Goal: Complete application form: Complete application form

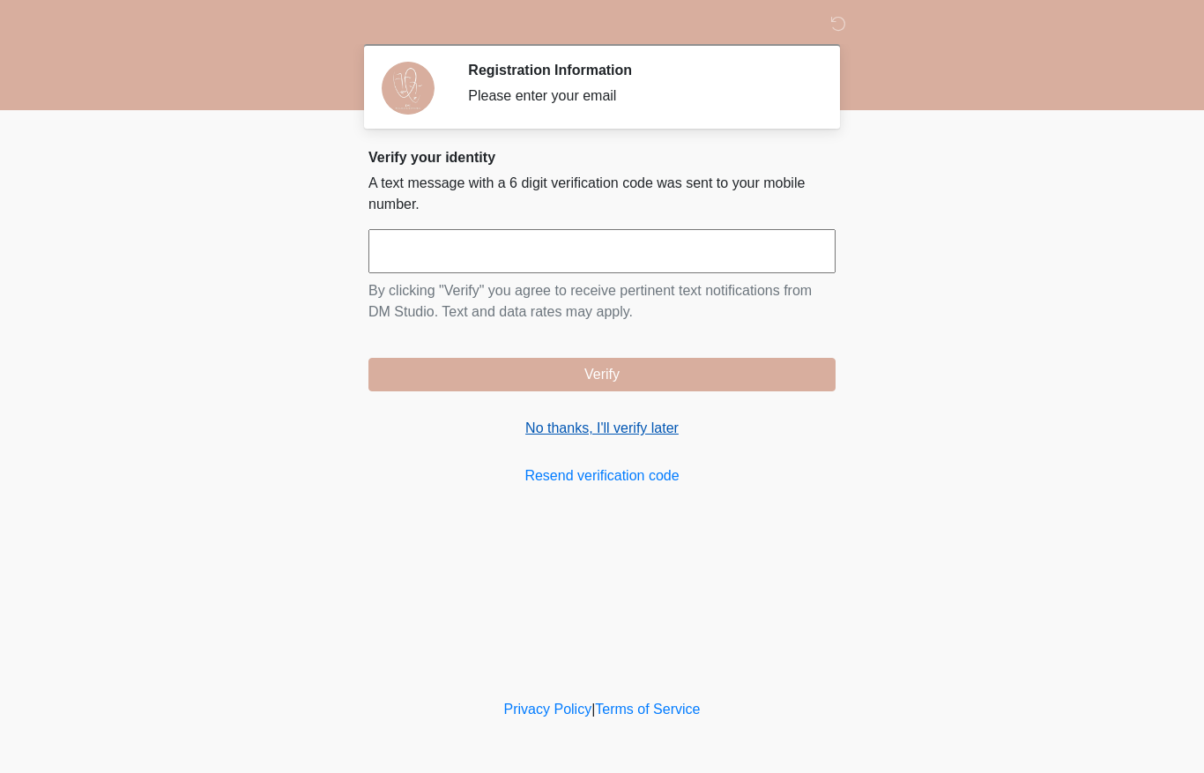
click at [615, 423] on link "No thanks, I'll verify later" at bounding box center [601, 428] width 467 height 21
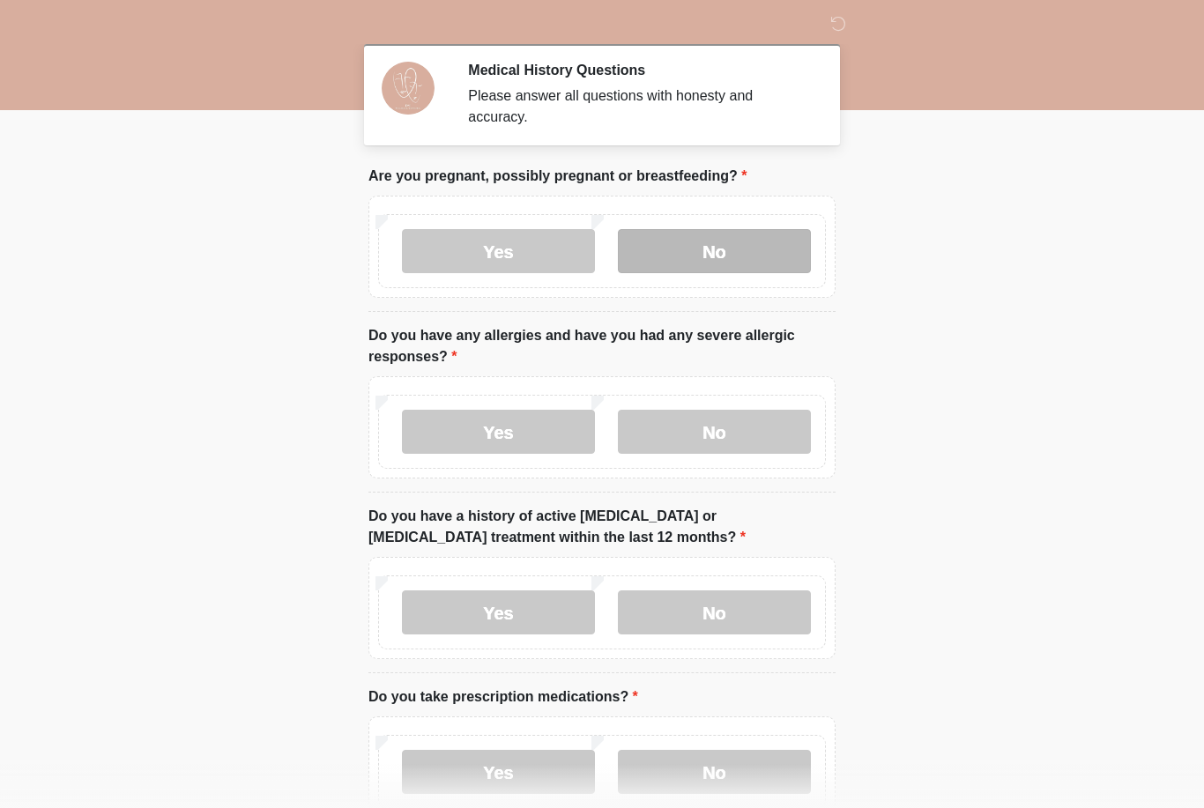
click at [717, 241] on label "No" at bounding box center [714, 251] width 193 height 44
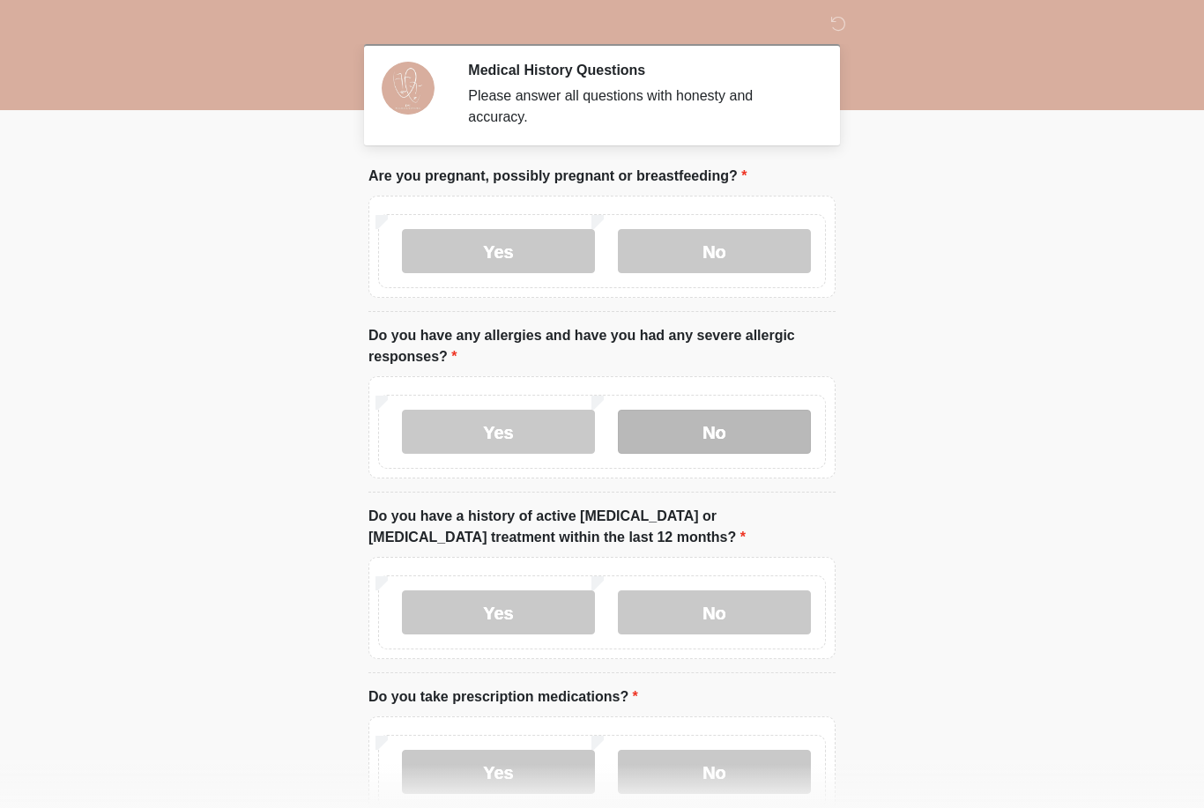
click at [687, 427] on label "No" at bounding box center [714, 432] width 193 height 44
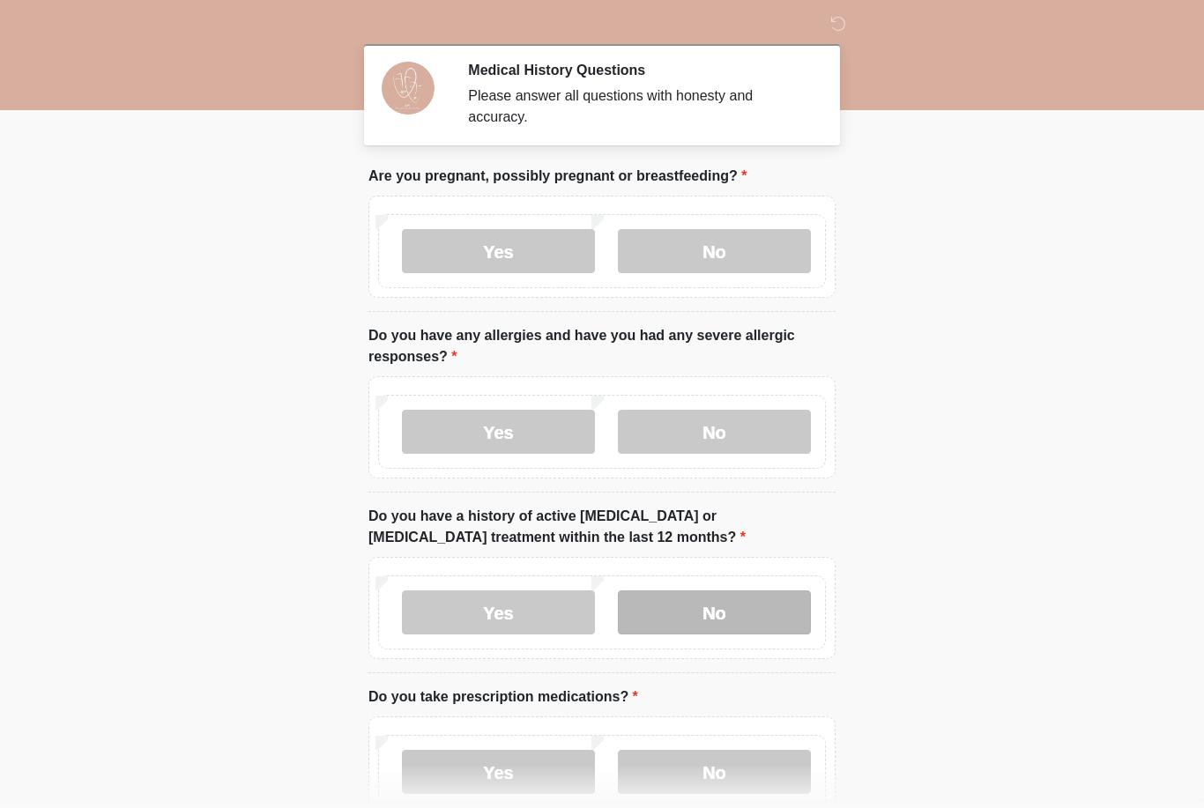
click at [717, 617] on label "No" at bounding box center [714, 612] width 193 height 44
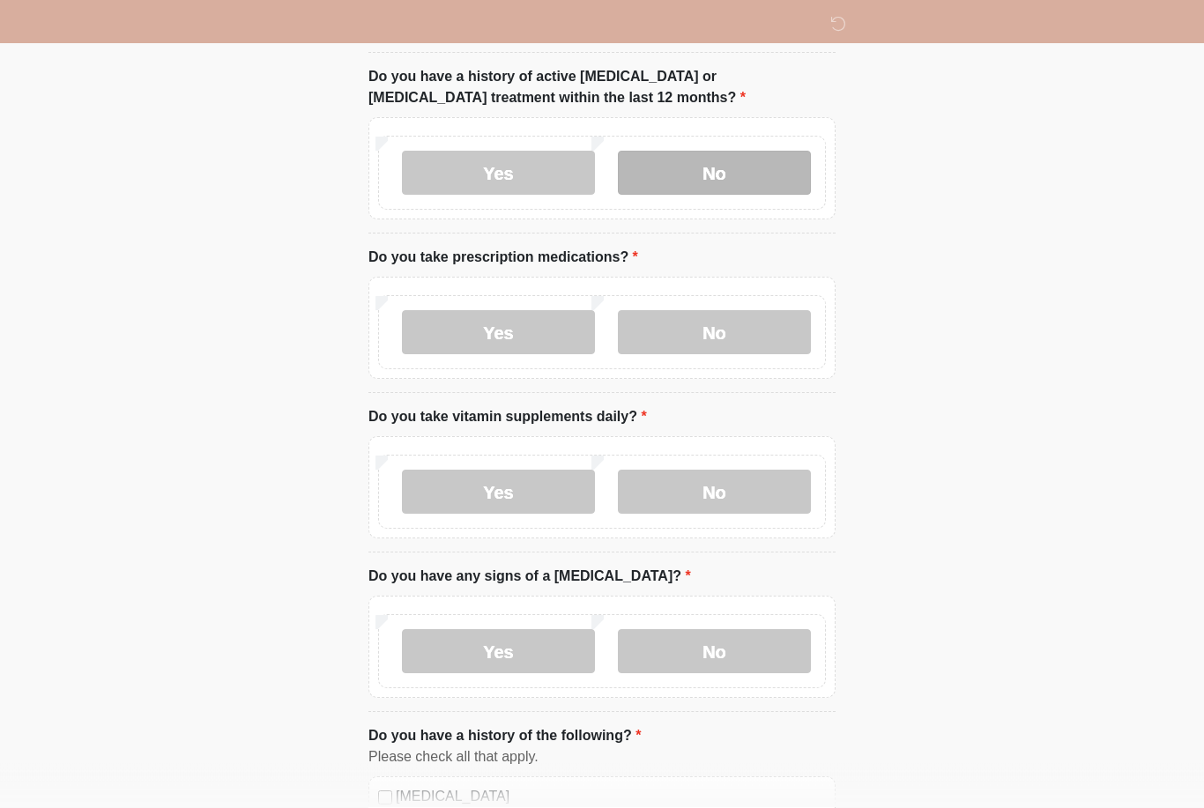
scroll to position [474, 0]
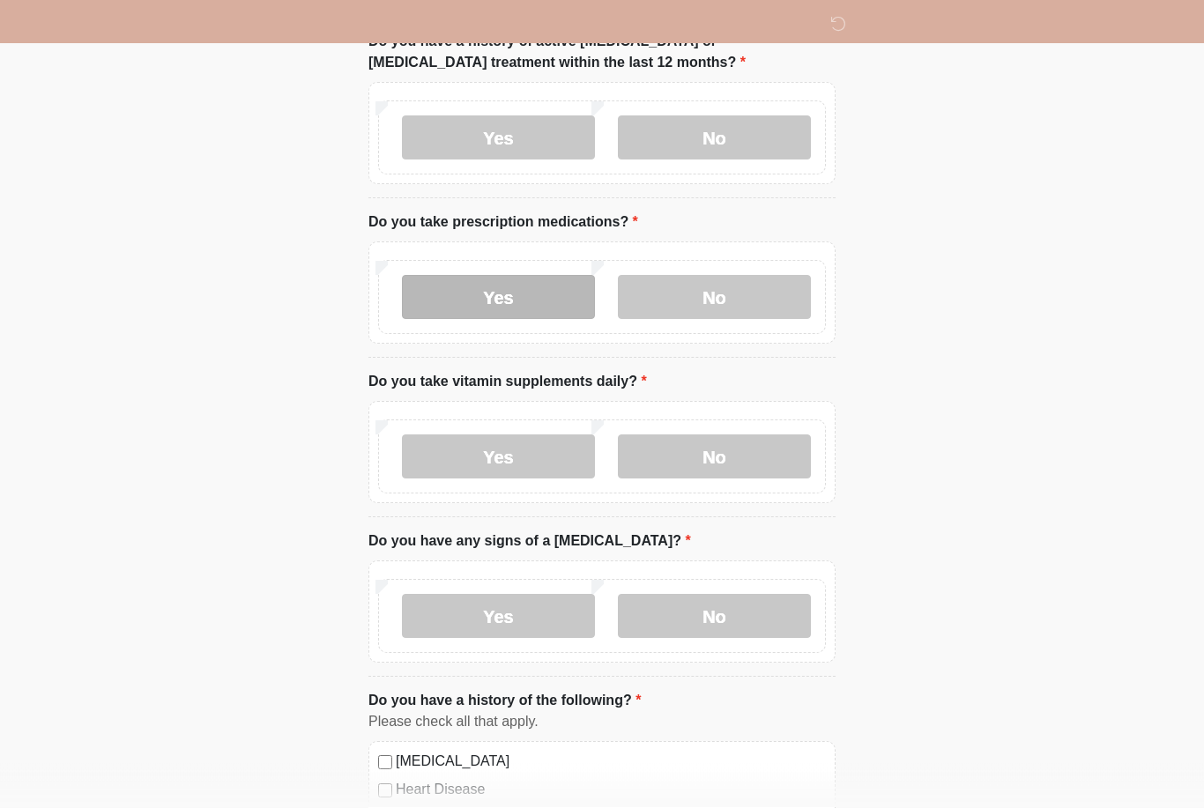
click at [478, 288] on label "Yes" at bounding box center [498, 298] width 193 height 44
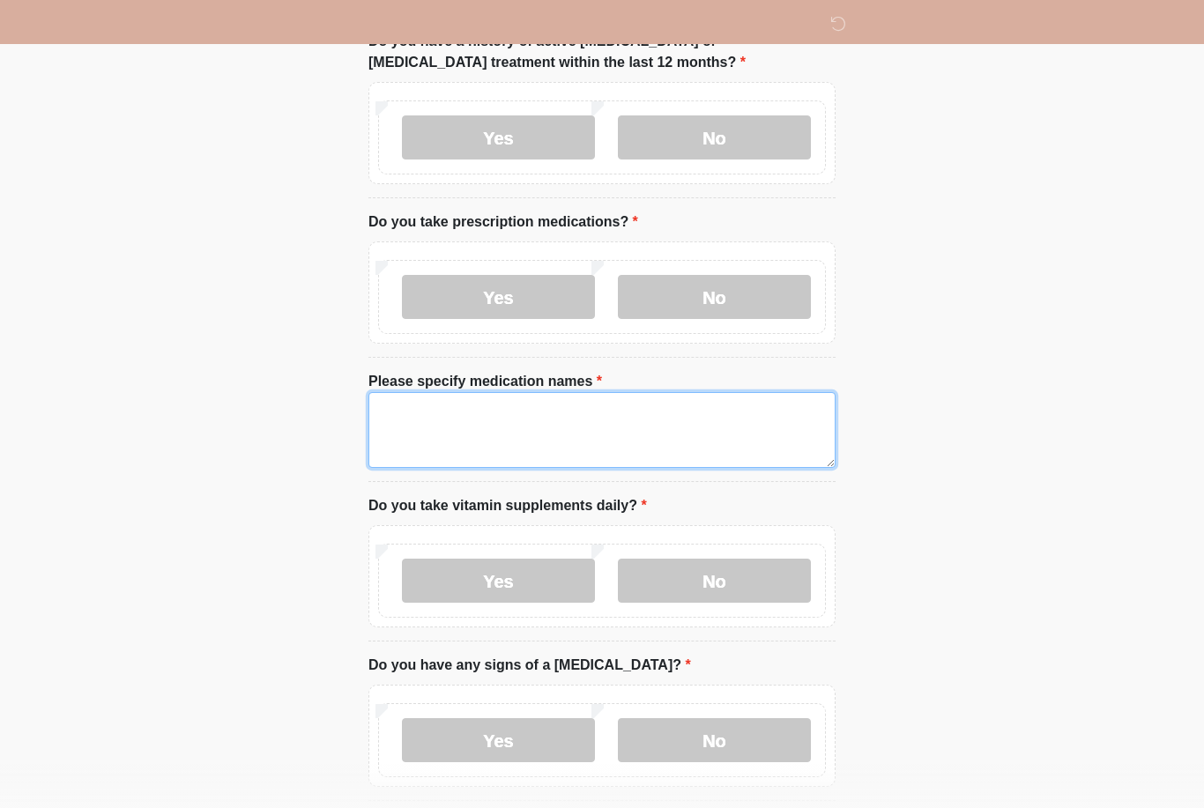
click at [471, 429] on textarea "Please specify medication names" at bounding box center [601, 430] width 467 height 76
type textarea "*"
type textarea "**********"
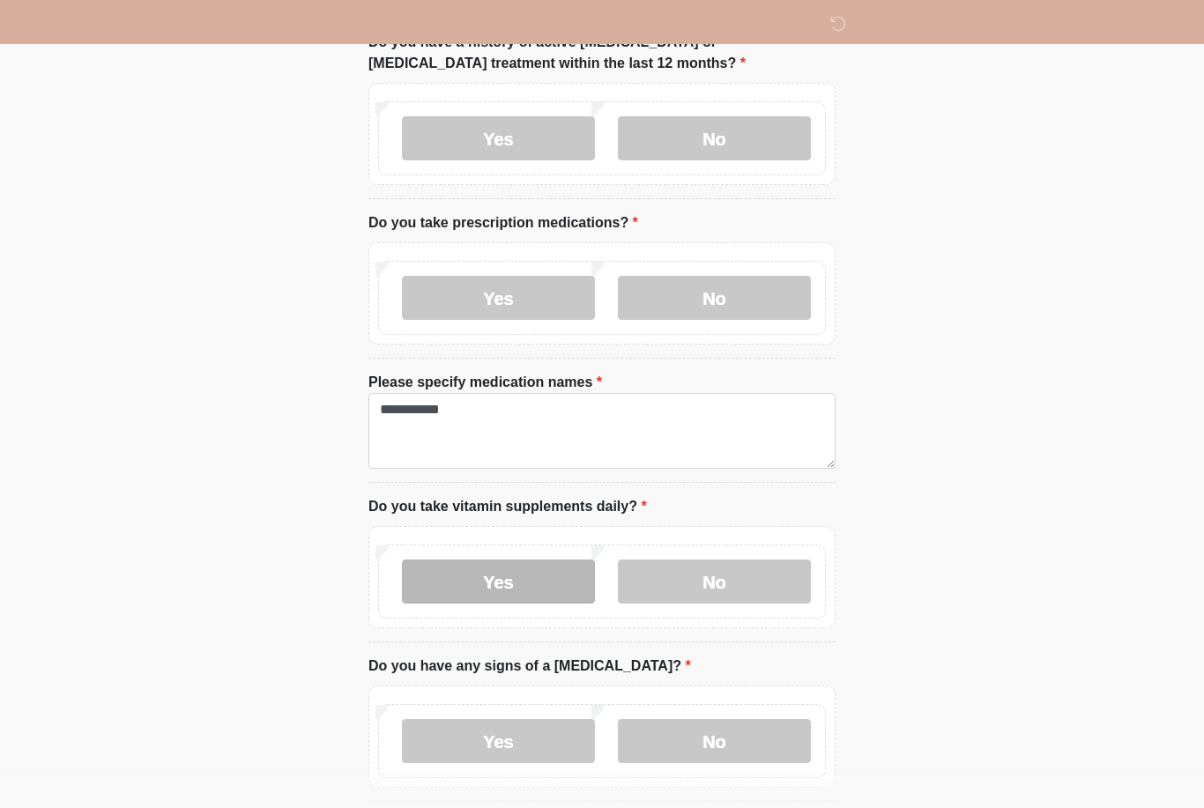
click at [507, 578] on label "Yes" at bounding box center [498, 582] width 193 height 44
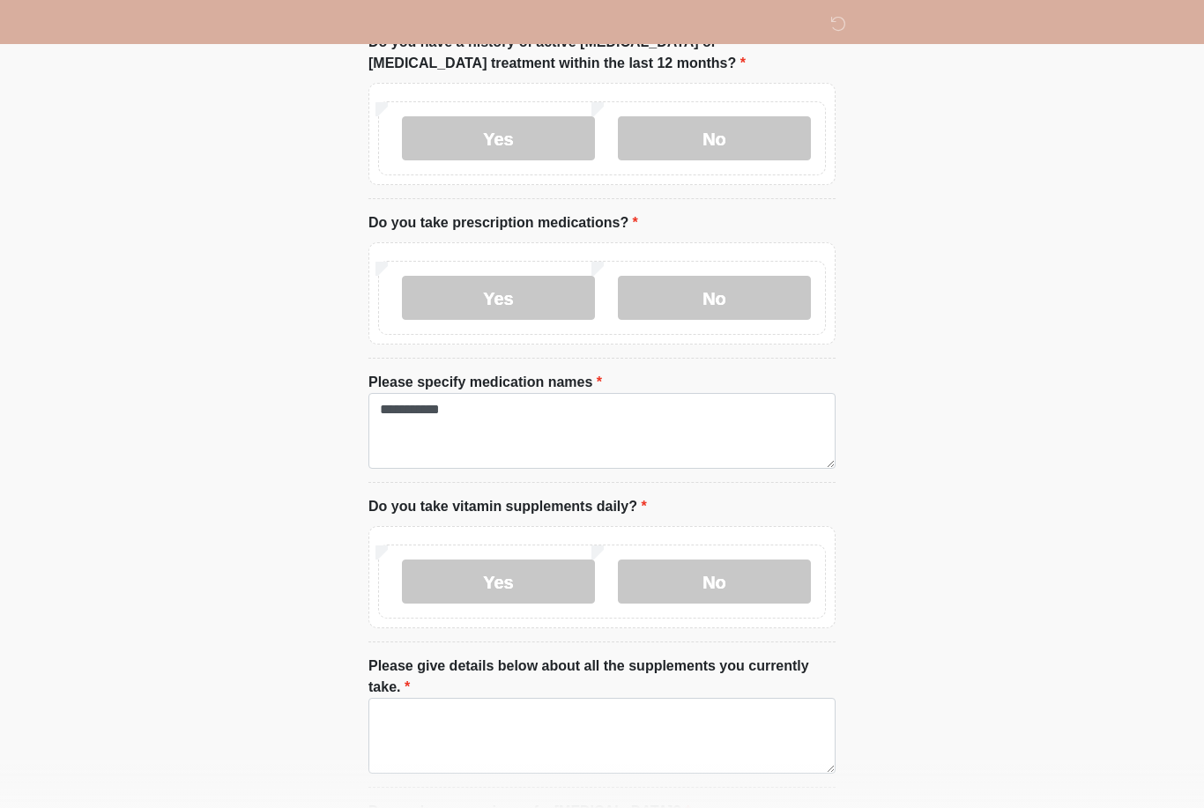
scroll to position [475, 0]
click at [446, 730] on textarea "Please give details below about all the supplements you currently take." at bounding box center [601, 735] width 467 height 76
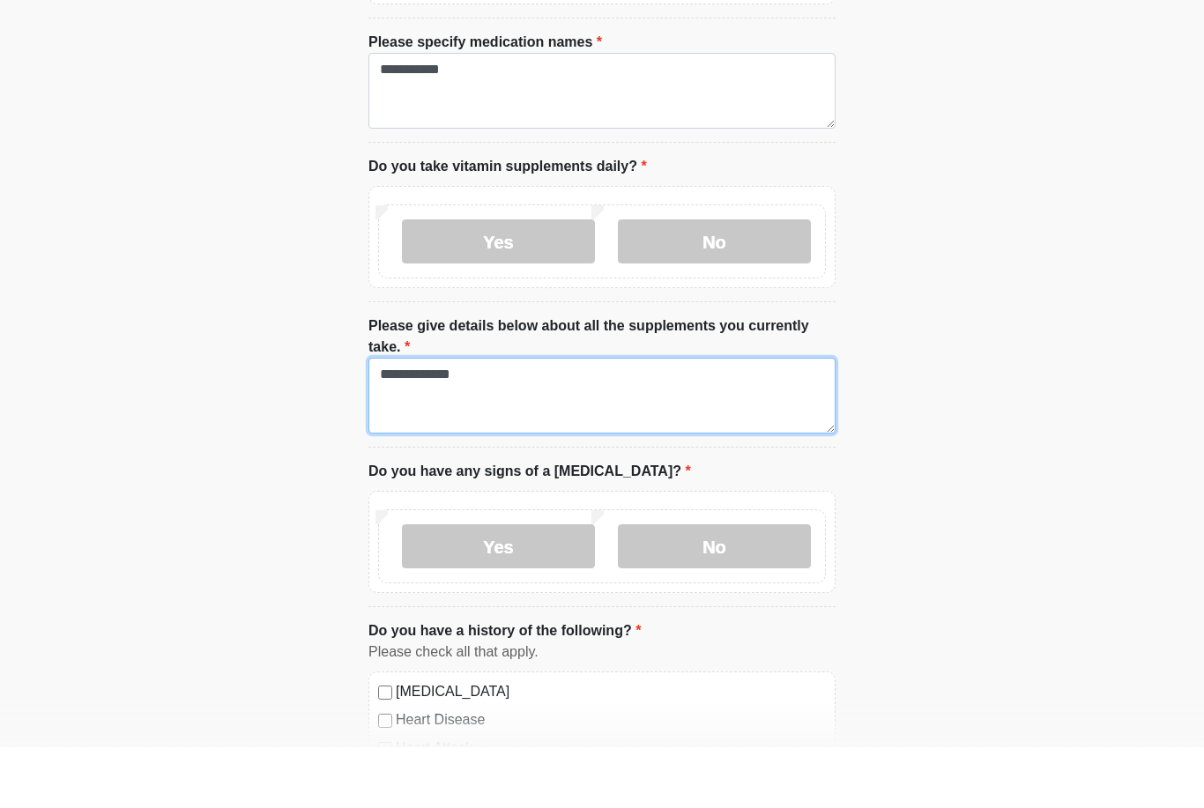
scroll to position [755, 0]
type textarea "**********"
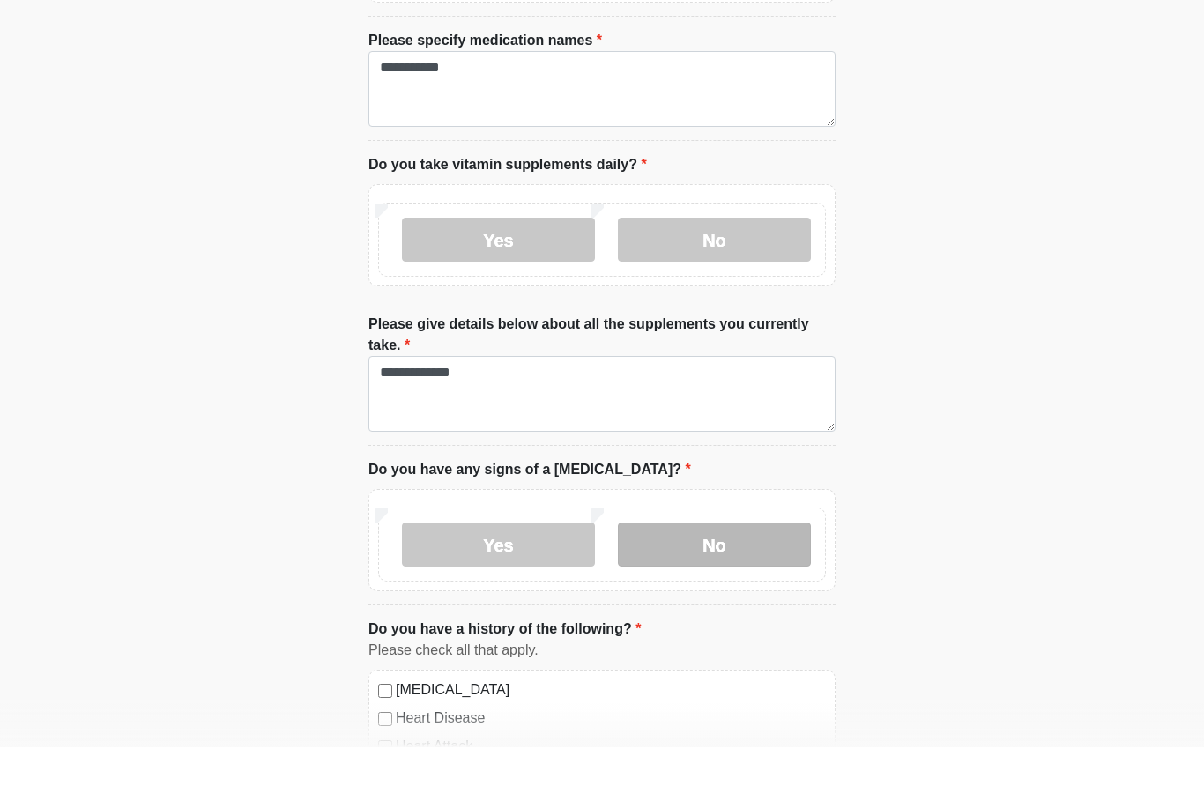
click at [768, 583] on label "No" at bounding box center [714, 605] width 193 height 44
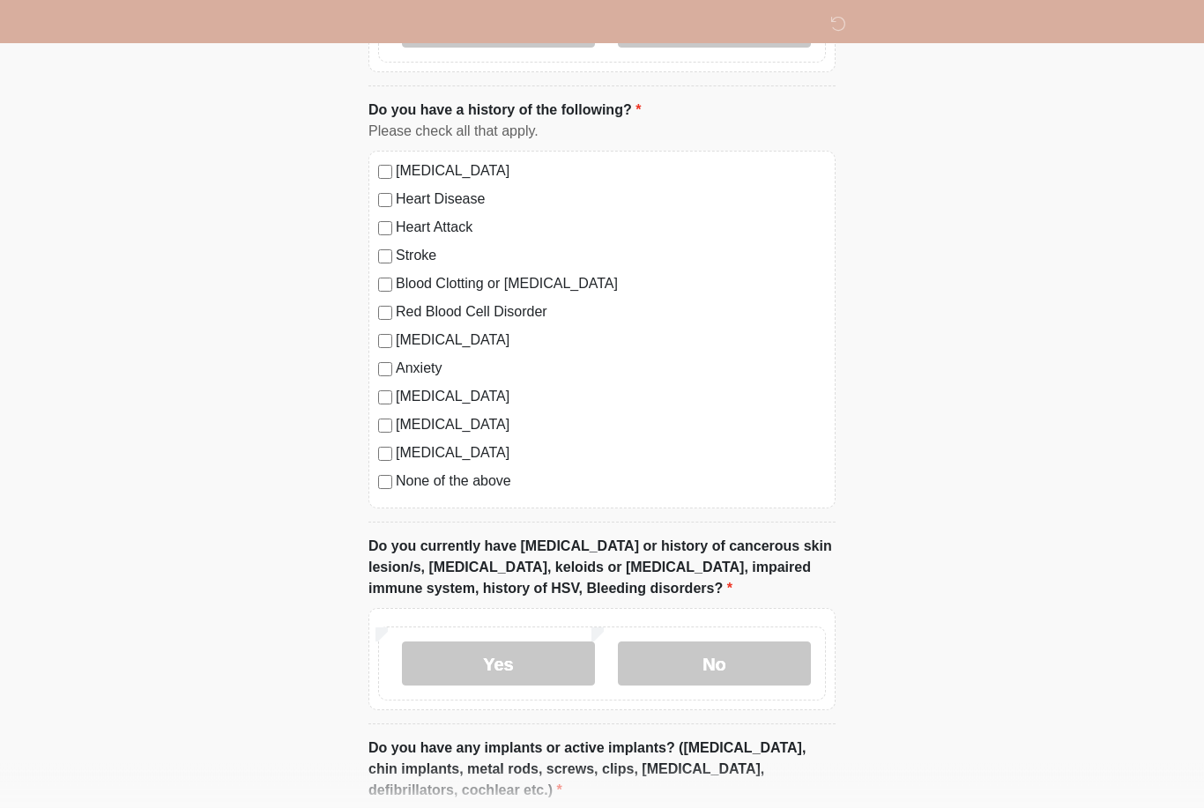
scroll to position [1337, 0]
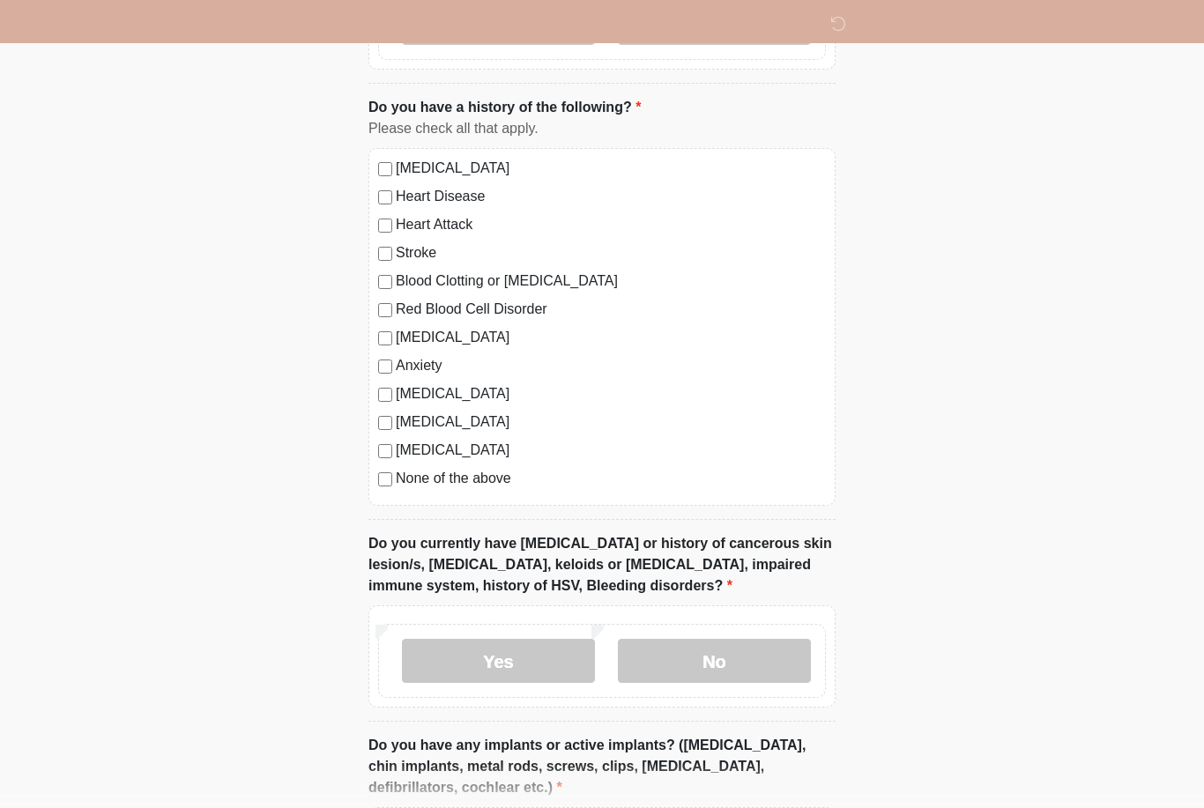
click at [688, 679] on div "Yes No" at bounding box center [602, 662] width 448 height 74
click at [704, 663] on label "No" at bounding box center [714, 662] width 193 height 44
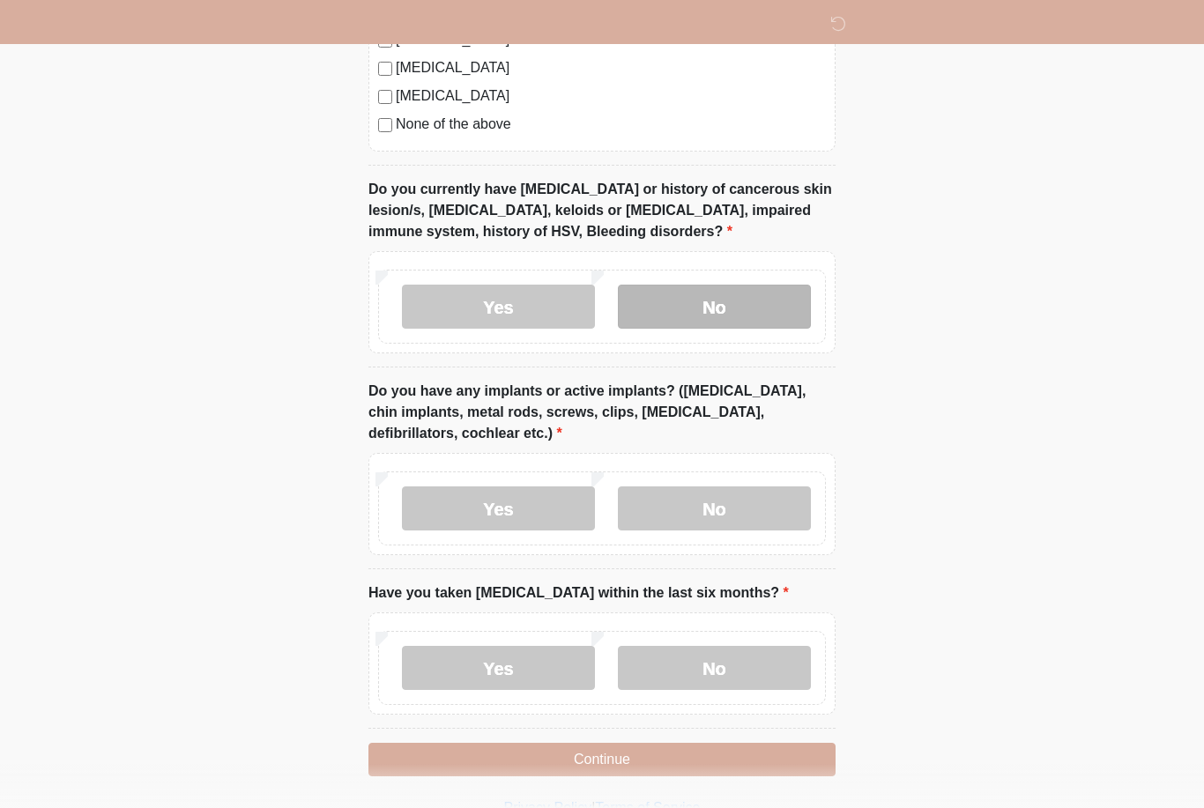
scroll to position [1694, 0]
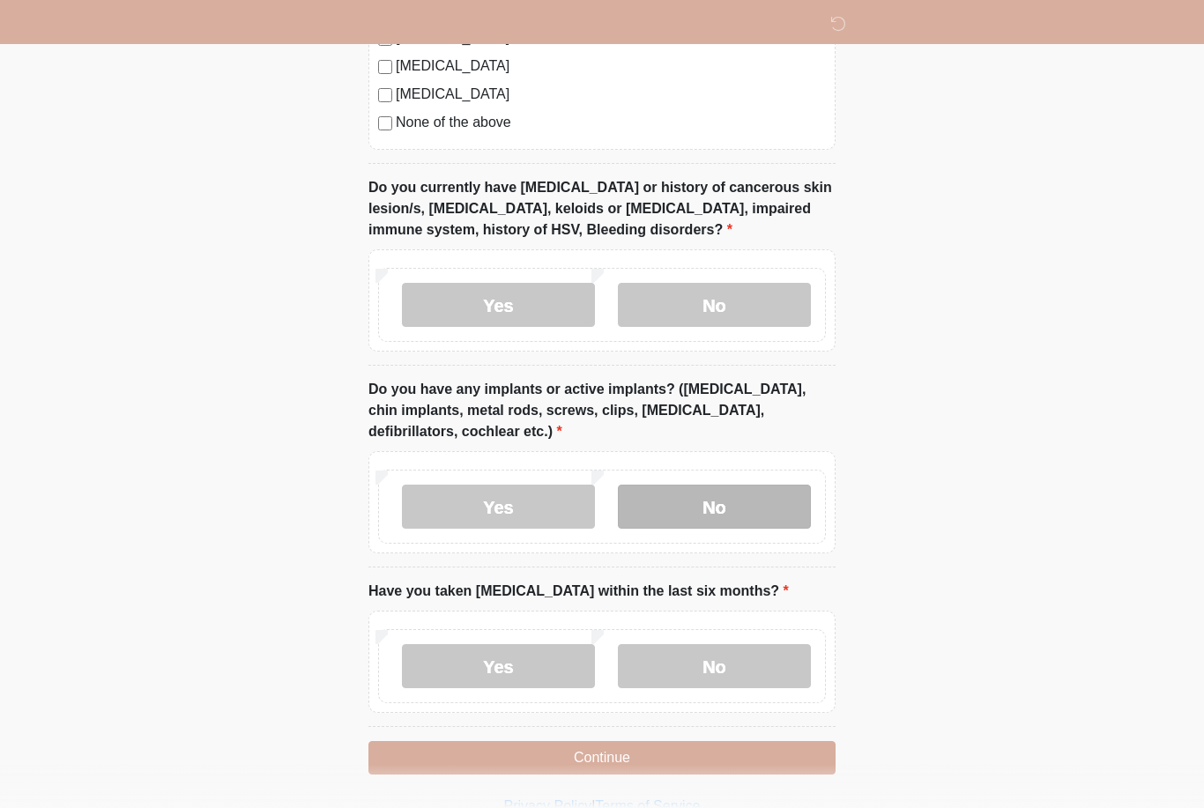
click at [772, 504] on label "No" at bounding box center [714, 507] width 193 height 44
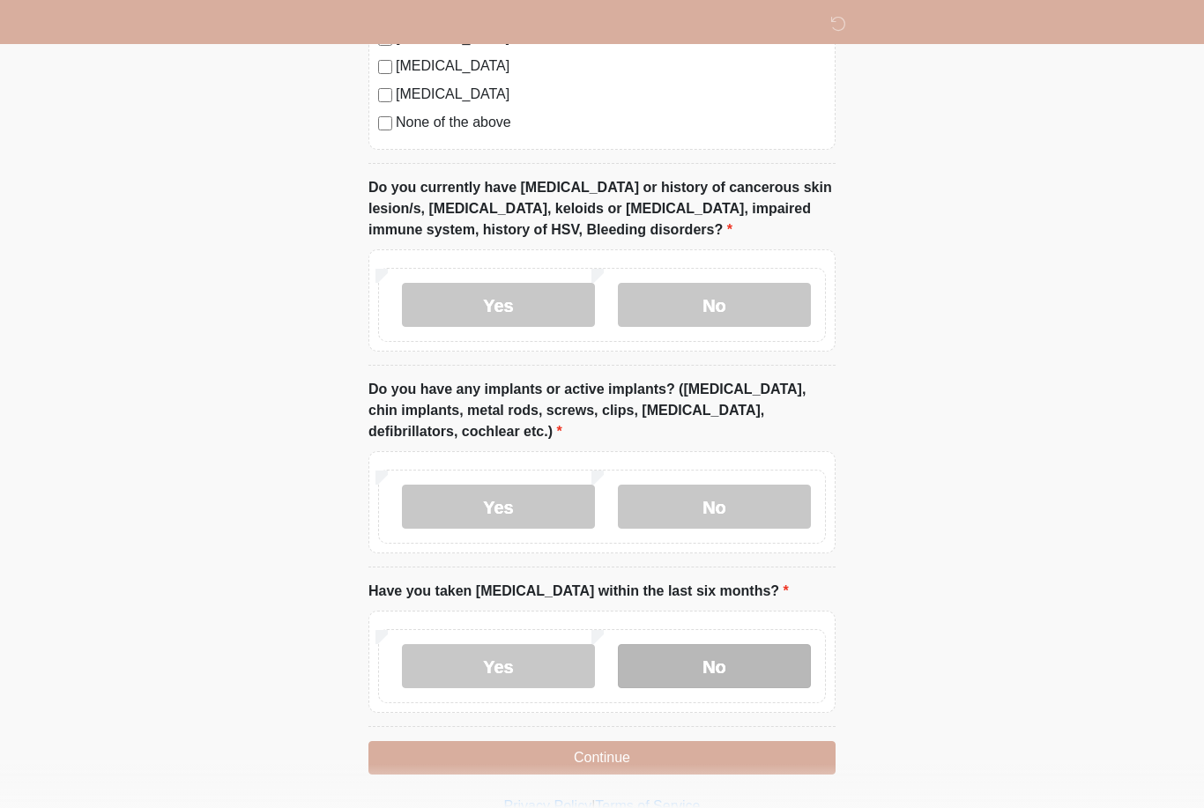
click at [671, 648] on label "No" at bounding box center [714, 666] width 193 height 44
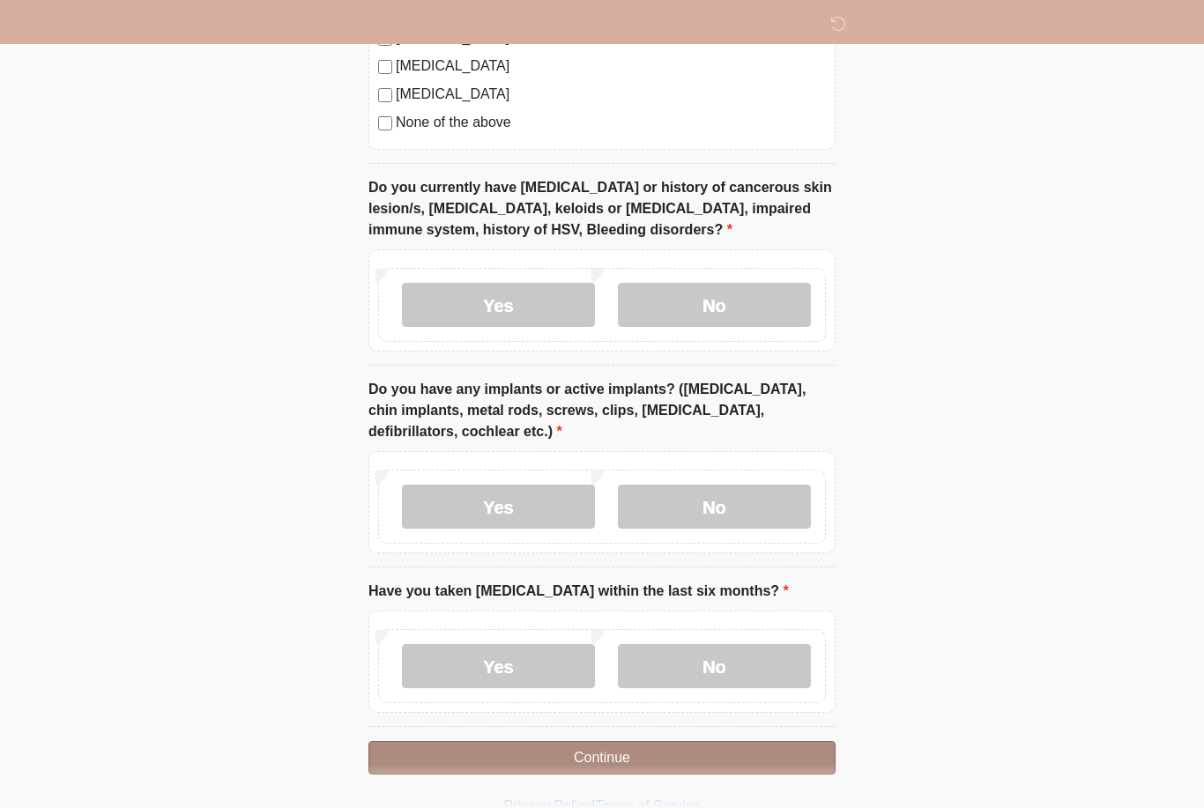
click at [602, 762] on button "Continue" at bounding box center [601, 757] width 467 height 33
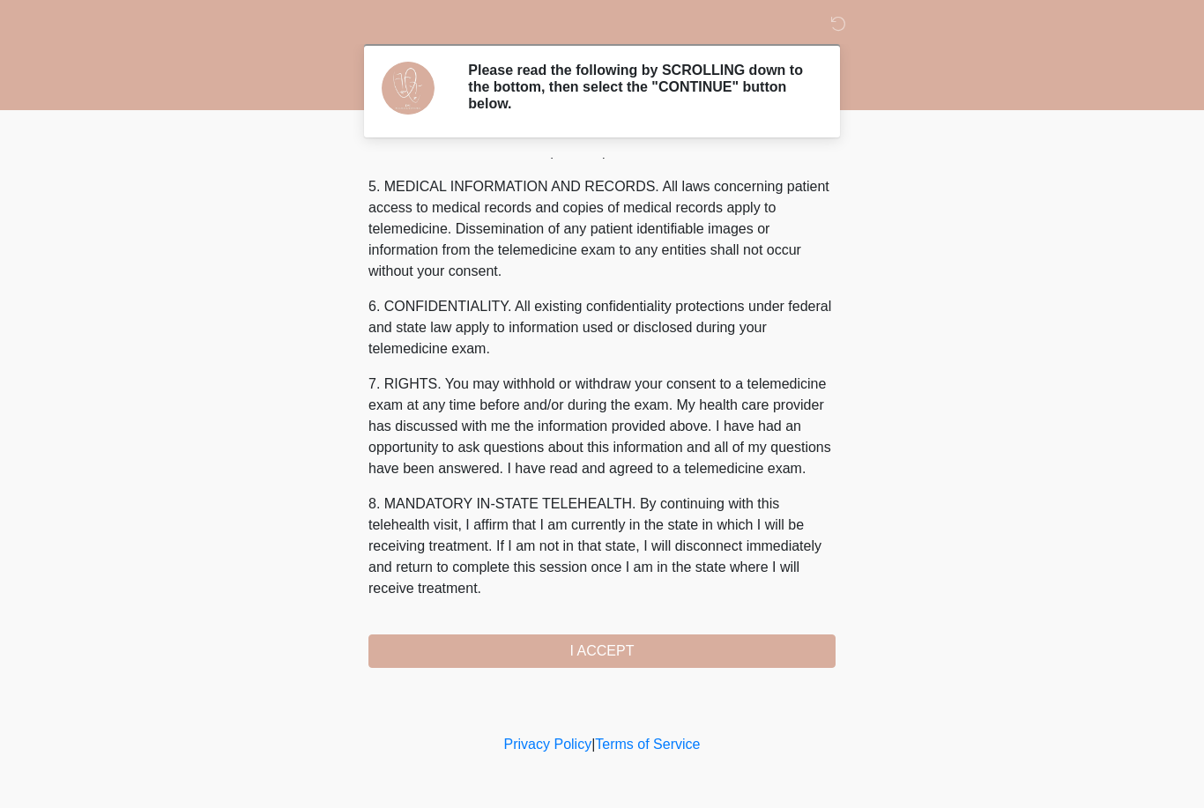
scroll to position [567, 0]
click at [538, 612] on div "1. PURPOSE. The purpose of this form is to obtain your consent for a telemedici…" at bounding box center [601, 413] width 467 height 510
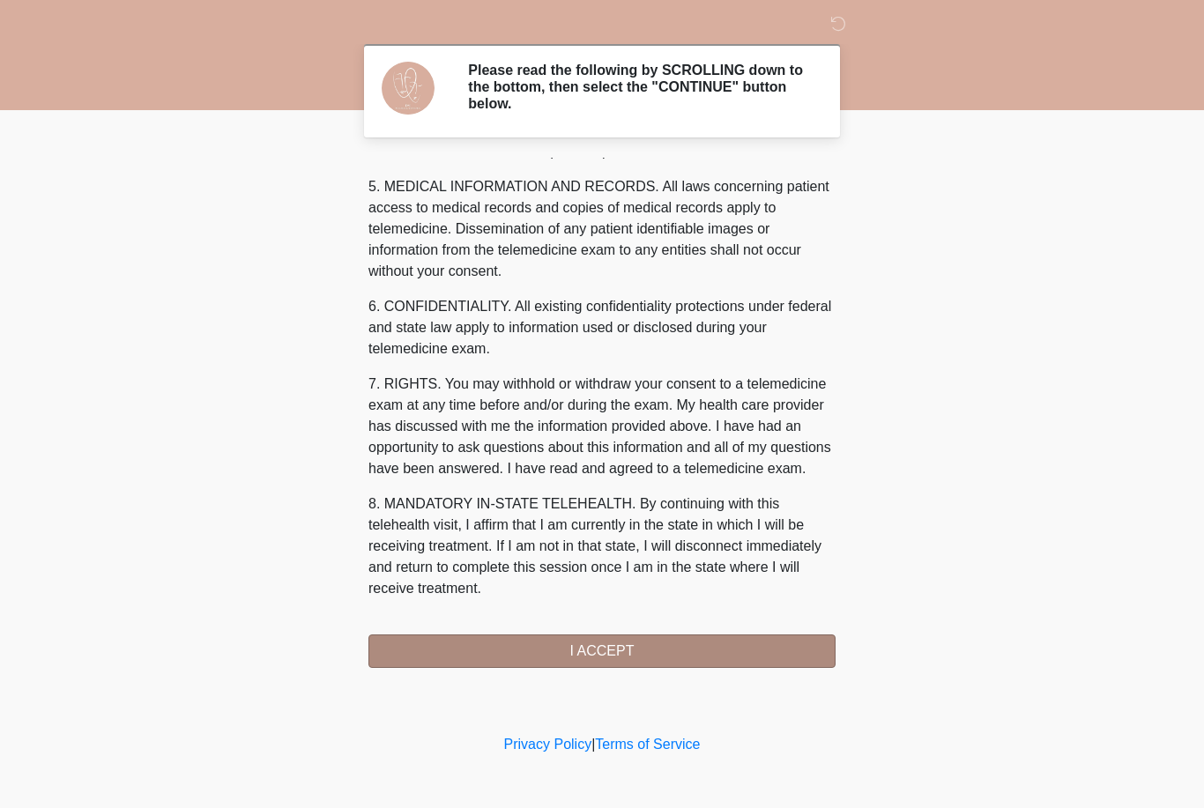
click at [630, 635] on button "I ACCEPT" at bounding box center [601, 651] width 467 height 33
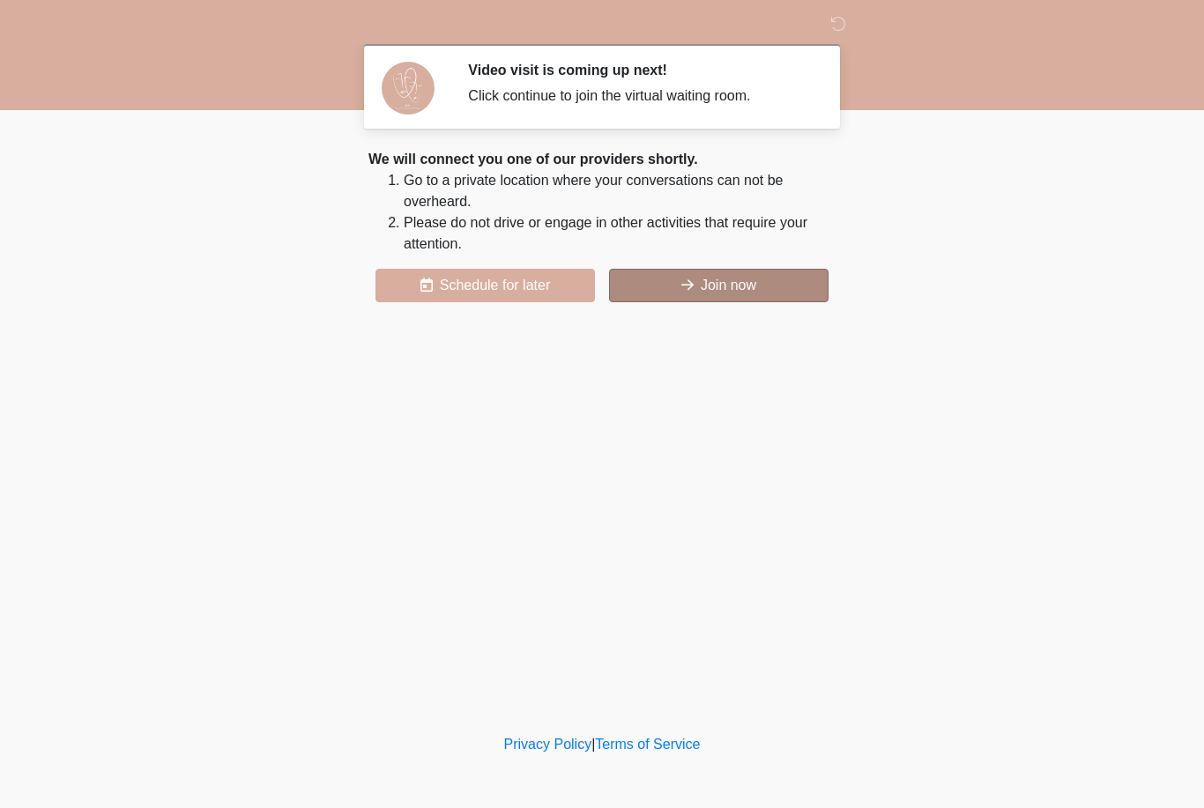
click at [738, 286] on button "Join now" at bounding box center [718, 285] width 219 height 33
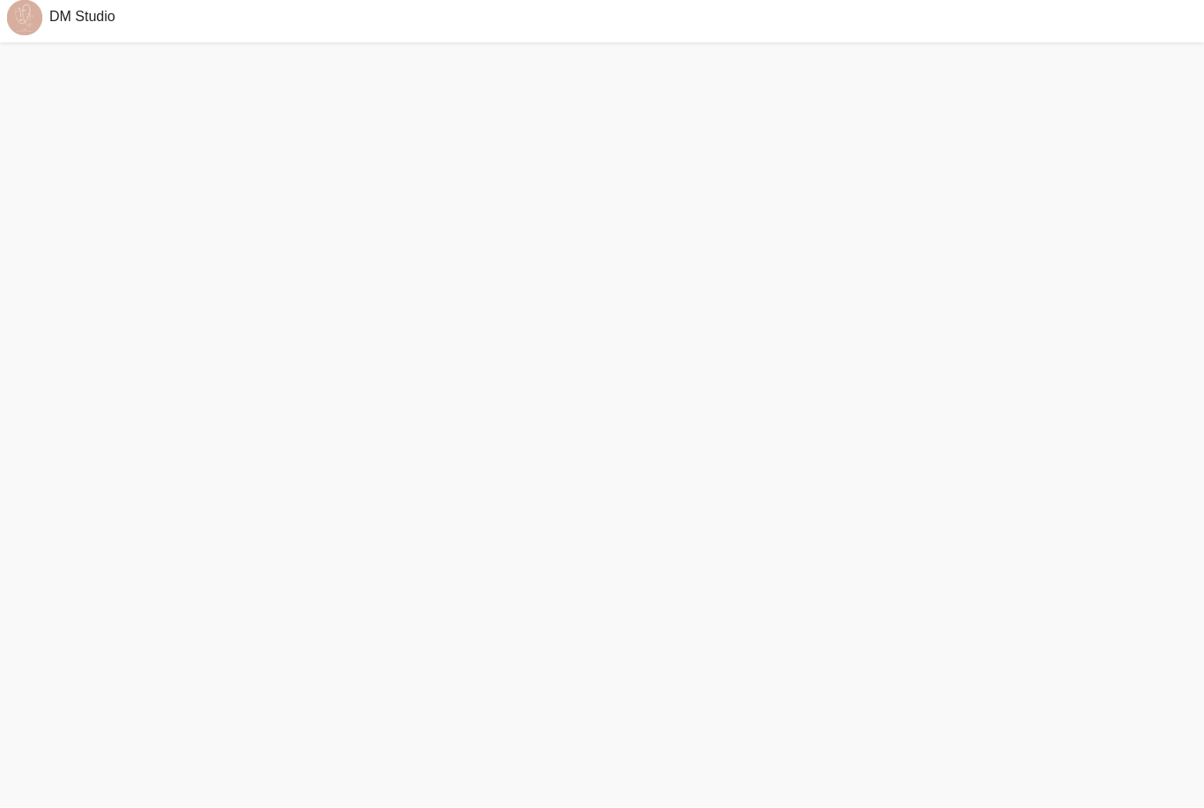
scroll to position [62, 0]
